Goal: Contribute content

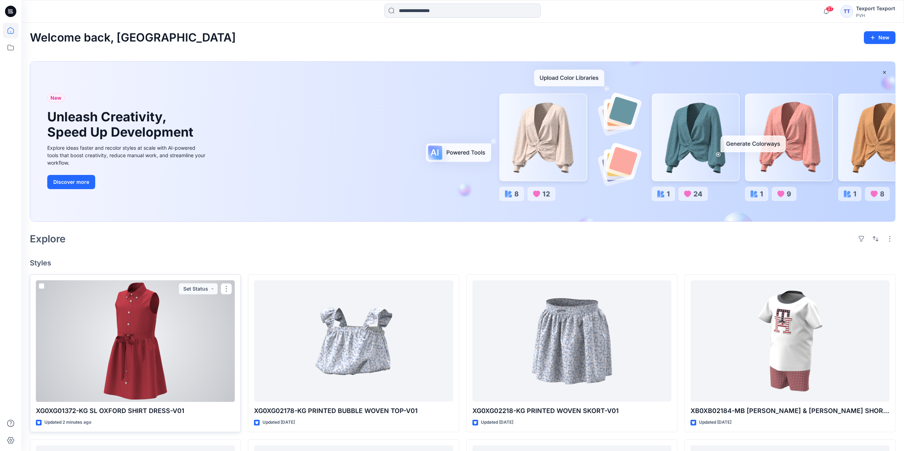
click at [194, 329] on div at bounding box center [135, 342] width 199 height 122
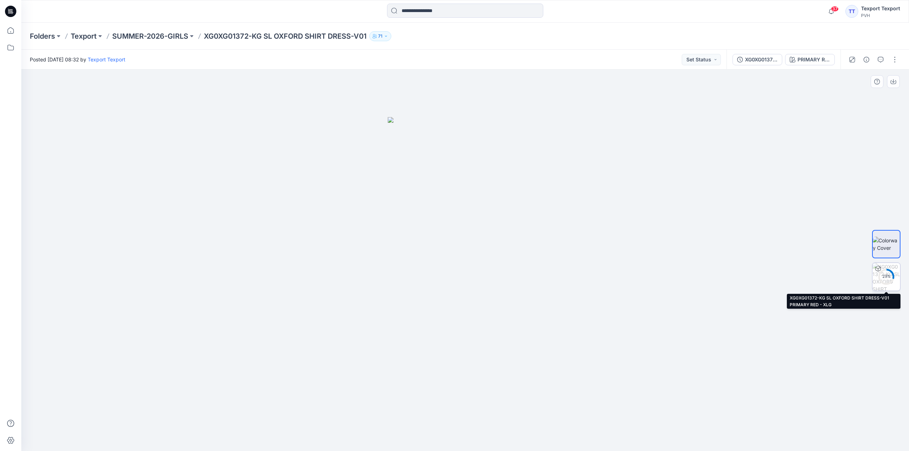
click at [887, 278] on div "29 %" at bounding box center [886, 277] width 17 height 6
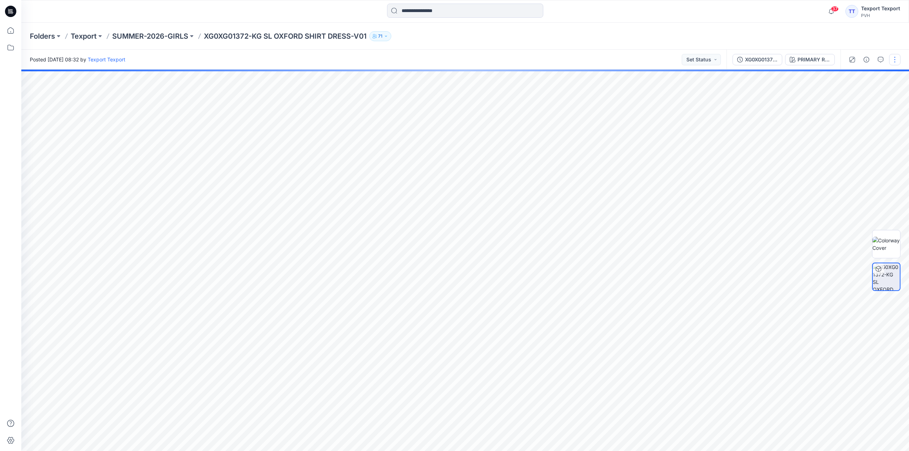
click at [895, 59] on button "button" at bounding box center [894, 59] width 11 height 11
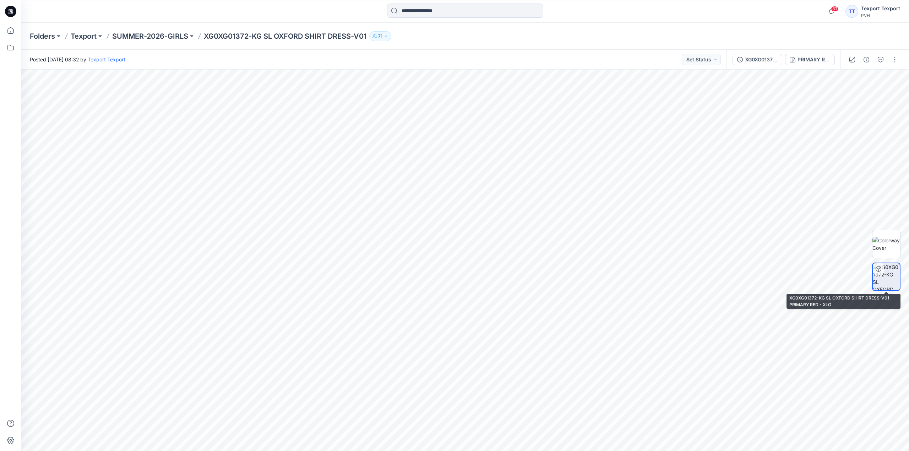
click at [892, 280] on img at bounding box center [886, 276] width 27 height 27
click at [867, 84] on icon "button" at bounding box center [867, 85] width 6 height 6
click at [894, 59] on button "button" at bounding box center [894, 59] width 11 height 11
click at [851, 93] on p "Edit" at bounding box center [849, 95] width 9 height 7
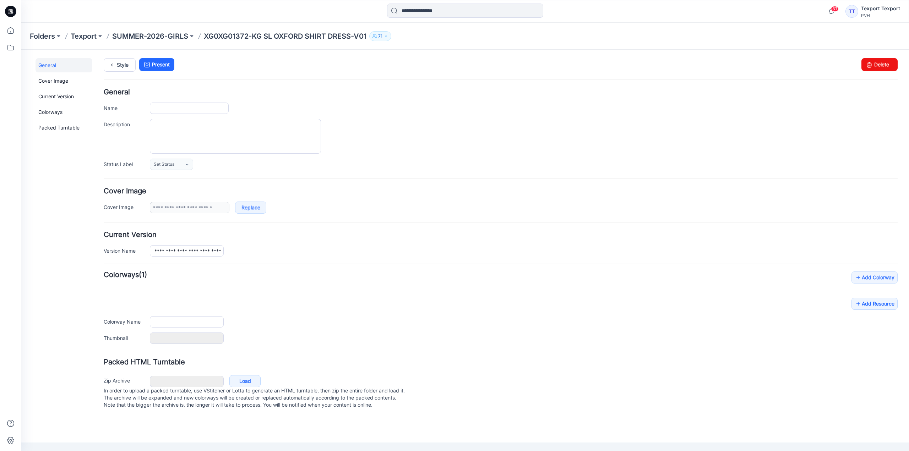
type input "**********"
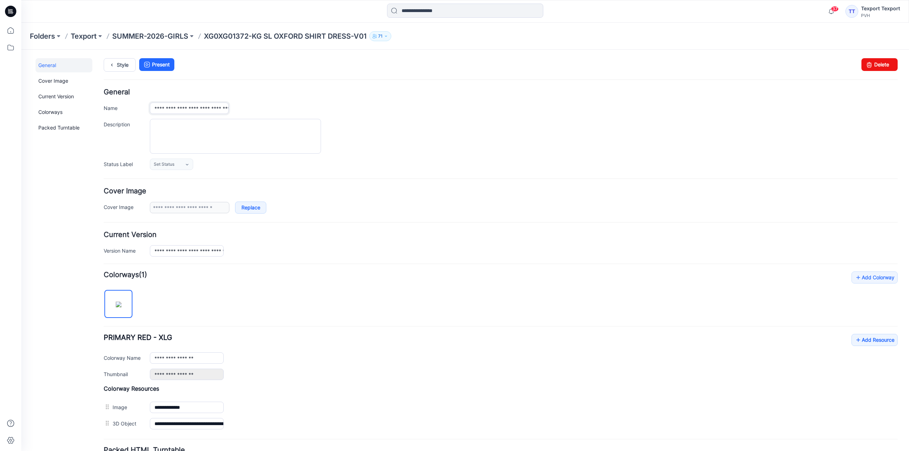
drag, startPoint x: 153, startPoint y: 110, endPoint x: 164, endPoint y: 111, distance: 10.4
click at [164, 111] on input "**********" at bounding box center [189, 108] width 79 height 11
click at [365, 360] on div "**********" at bounding box center [524, 358] width 748 height 11
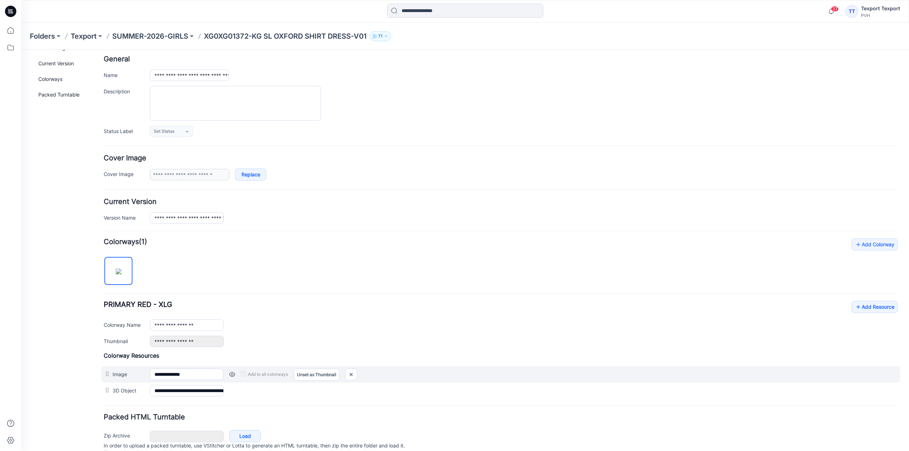
scroll to position [62, 0]
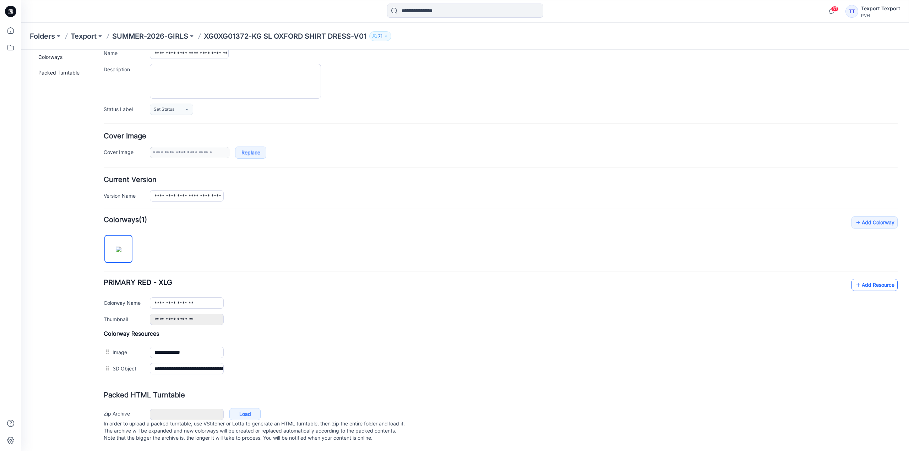
click at [875, 279] on link "Add Resource" at bounding box center [875, 285] width 46 height 12
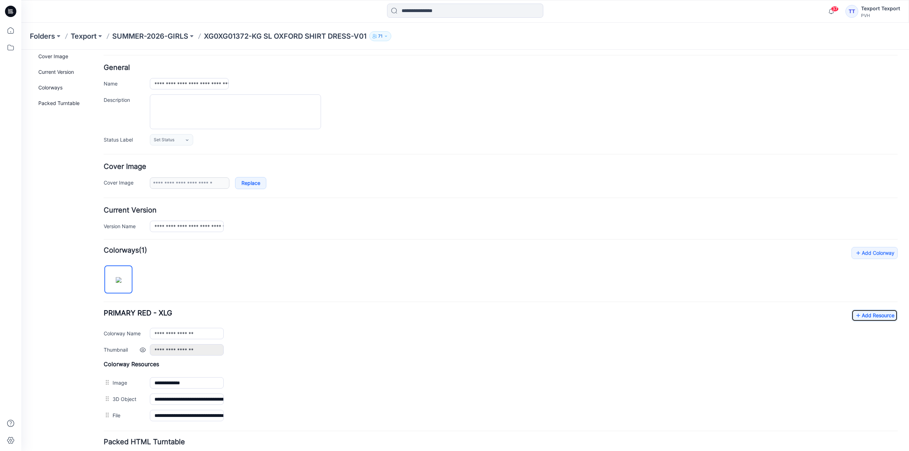
scroll to position [0, 0]
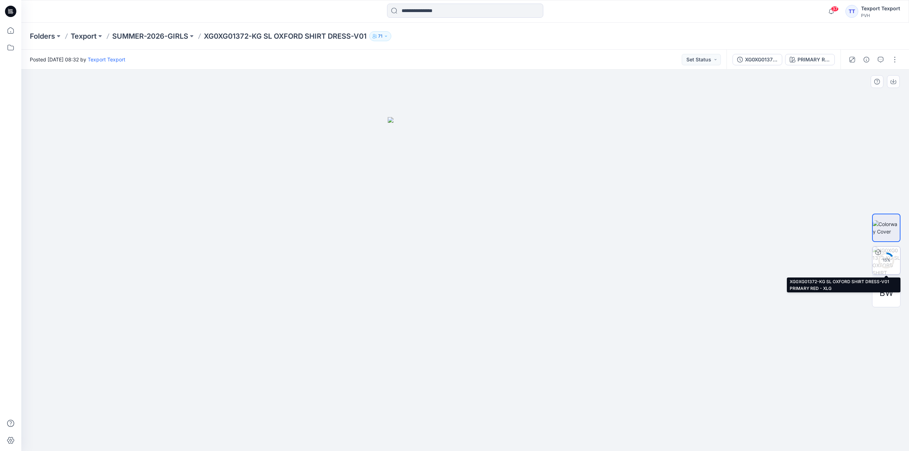
click at [888, 257] on circle at bounding box center [886, 260] width 14 height 14
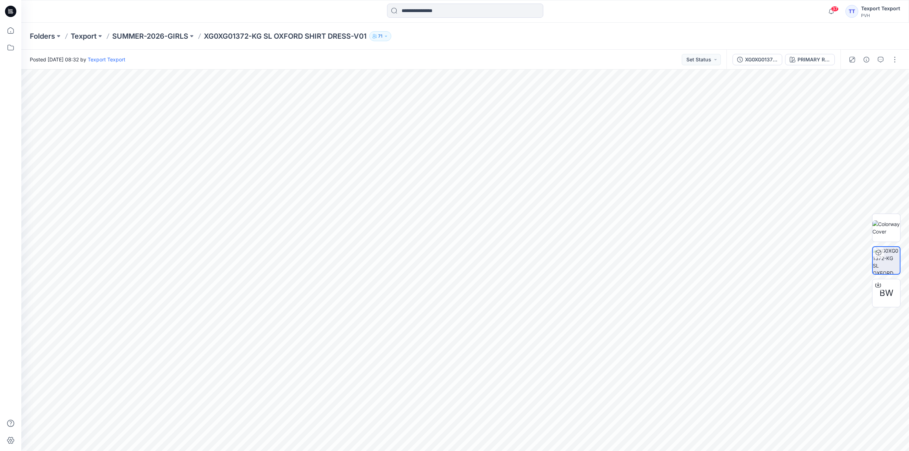
click at [11, 10] on icon at bounding box center [11, 9] width 4 height 0
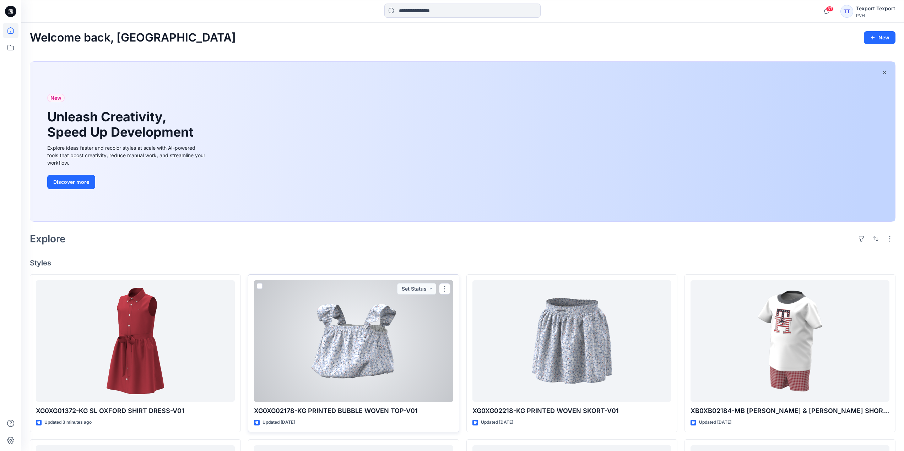
click at [308, 362] on div at bounding box center [353, 342] width 199 height 122
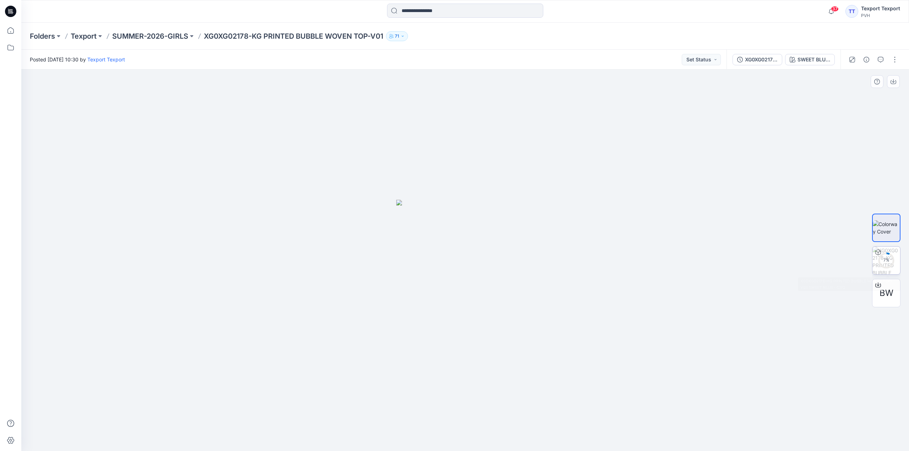
click at [886, 256] on circle at bounding box center [886, 260] width 14 height 14
click at [12, 12] on icon at bounding box center [12, 12] width 2 height 0
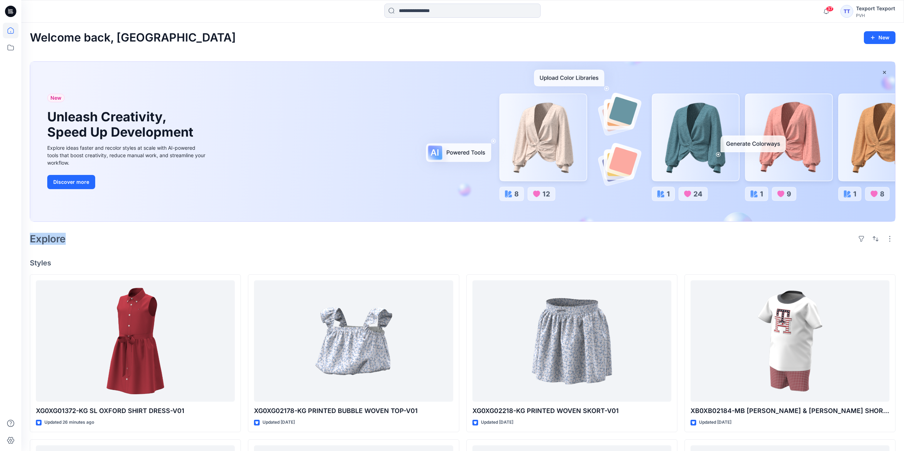
drag, startPoint x: 29, startPoint y: 239, endPoint x: 65, endPoint y: 240, distance: 35.2
click at [65, 240] on div "Welcome back, Texport New New Unleash Creativity, Speed Up Development Explore …" at bounding box center [462, 410] width 882 height 774
click at [72, 242] on div "Explore" at bounding box center [462, 238] width 865 height 17
drag, startPoint x: 66, startPoint y: 242, endPoint x: 32, endPoint y: 241, distance: 33.8
click at [32, 241] on h2 "Explore" at bounding box center [48, 238] width 36 height 11
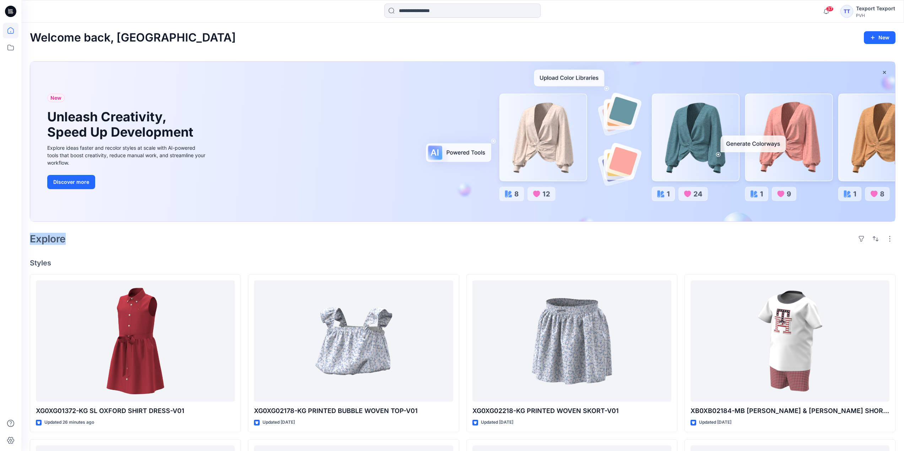
click at [32, 251] on div "Welcome back, Texport New New Unleash Creativity, Speed Up Development Explore …" at bounding box center [462, 410] width 882 height 774
drag, startPoint x: 30, startPoint y: 239, endPoint x: 65, endPoint y: 240, distance: 35.2
click at [65, 240] on h2 "Explore" at bounding box center [48, 238] width 36 height 11
click at [70, 241] on div "Explore" at bounding box center [462, 238] width 865 height 17
